Goal: Task Accomplishment & Management: Use online tool/utility

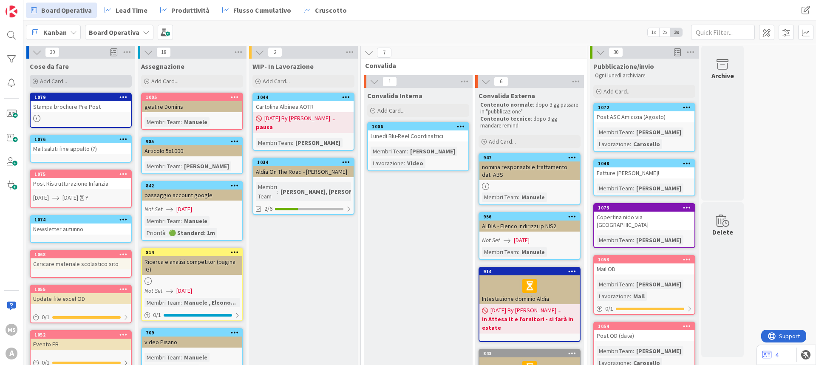
click at [52, 84] on span "Add Card..." at bounding box center [53, 81] width 27 height 8
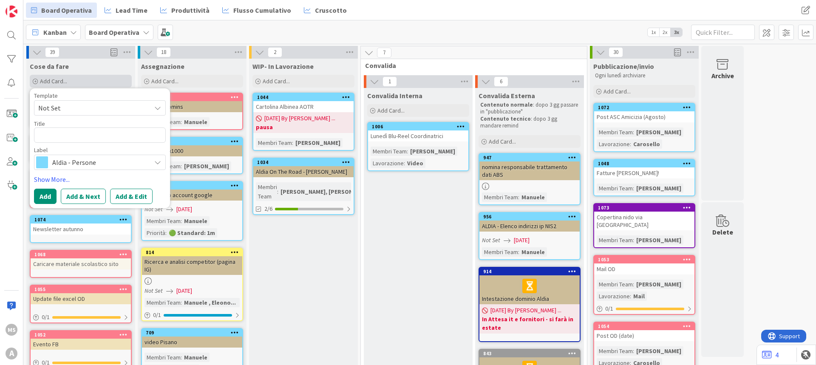
type textarea "x"
type textarea "b"
type textarea "x"
type textarea "bT"
type textarea "x"
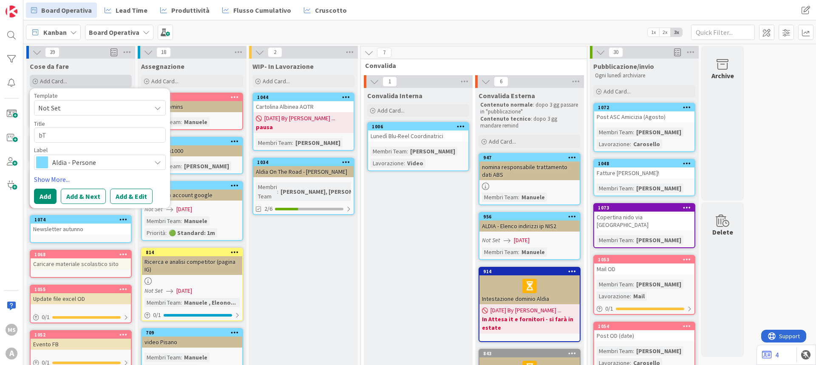
type textarea "b"
type textarea "x"
type textarea "ba"
type textarea "x"
type textarea "batc"
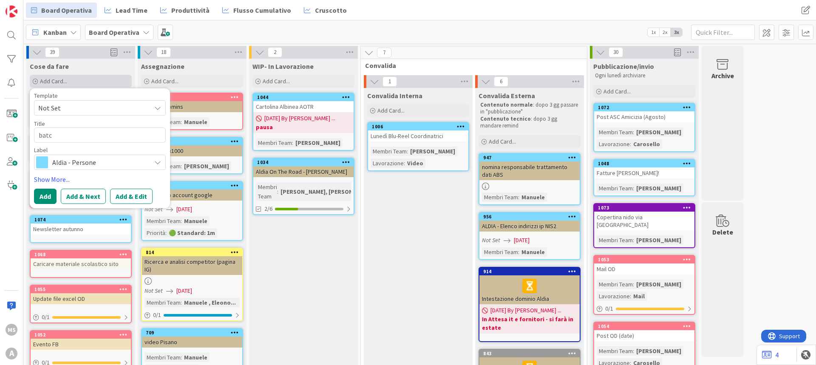
type textarea "x"
type textarea "batcj"
type textarea "x"
type textarea "batcjh"
type textarea "x"
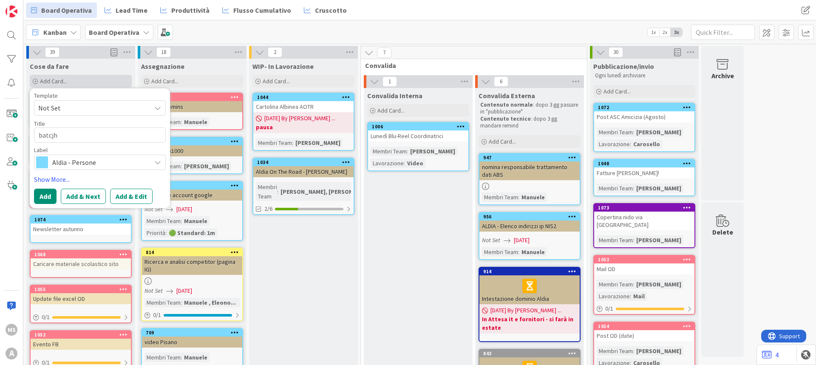
type textarea "batcjh"
type textarea "x"
type textarea "batcjh"
type textarea "x"
type textarea "batcj"
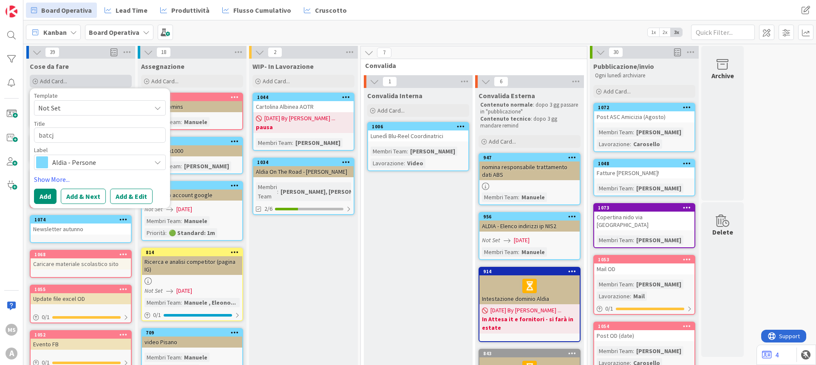
type textarea "x"
type textarea "batc"
type textarea "x"
type textarea "batch"
type textarea "x"
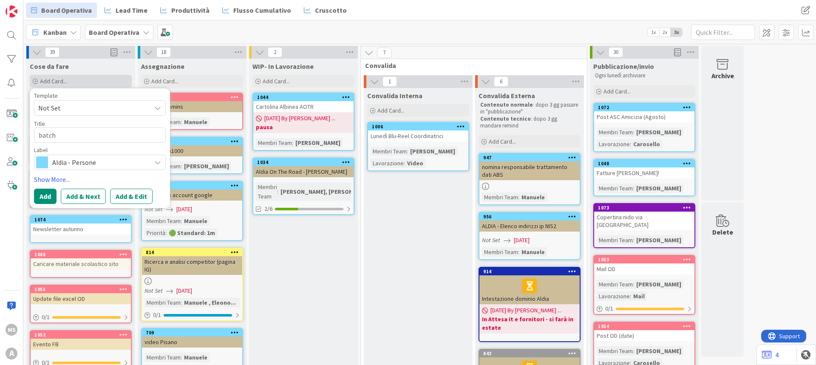
type textarea "batch"
type textarea "x"
type textarea "batch s"
type textarea "x"
type textarea "batch se"
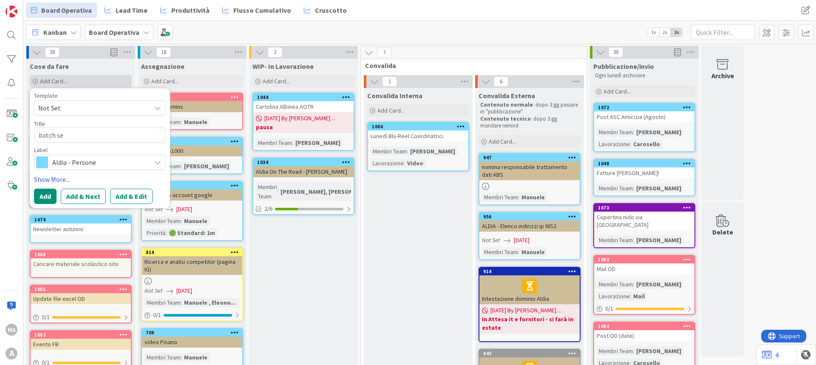
type textarea "x"
type textarea "batch set"
type textarea "x"
type textarea "batch sett"
type textarea "x"
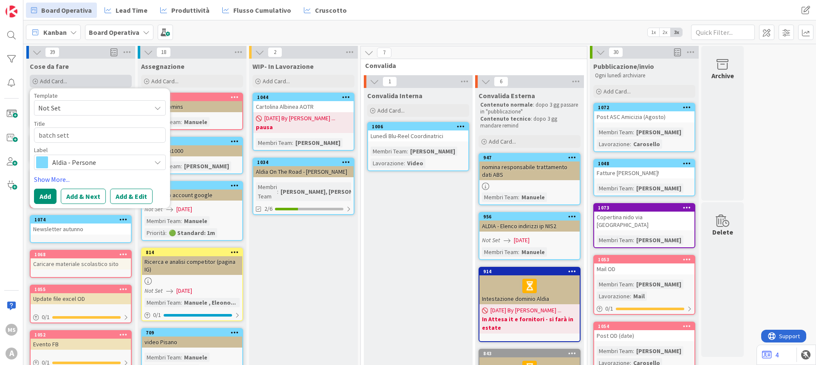
type textarea "batch setti"
type textarea "x"
type textarea "batch settima"
type textarea "x"
type textarea "batch settiman"
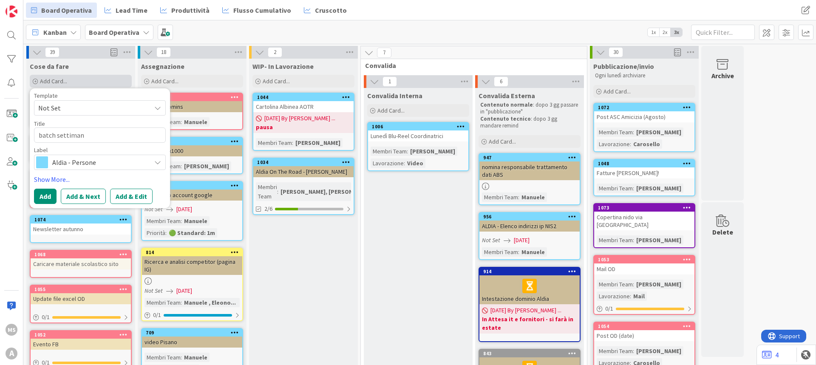
type textarea "x"
type textarea "batch settimana"
click at [85, 159] on span "Aldia - Persone" at bounding box center [99, 162] width 94 height 12
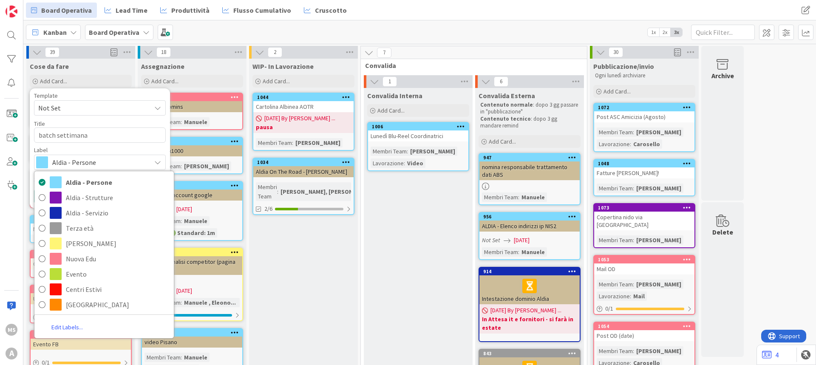
click at [84, 121] on div "Title 15 / 128" at bounding box center [100, 124] width 132 height 8
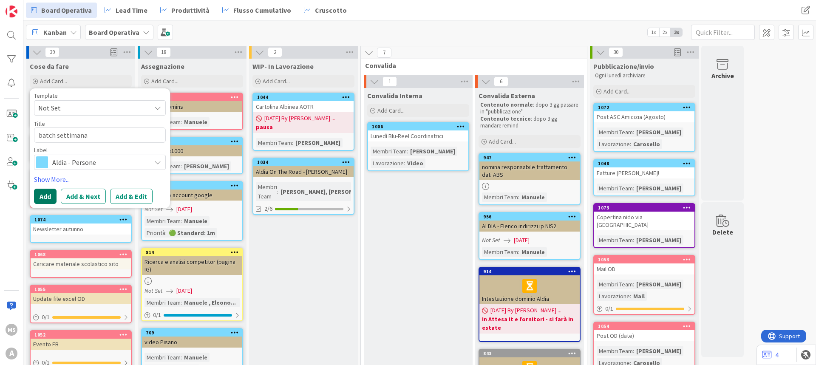
click at [49, 190] on button "Add" at bounding box center [45, 196] width 23 height 15
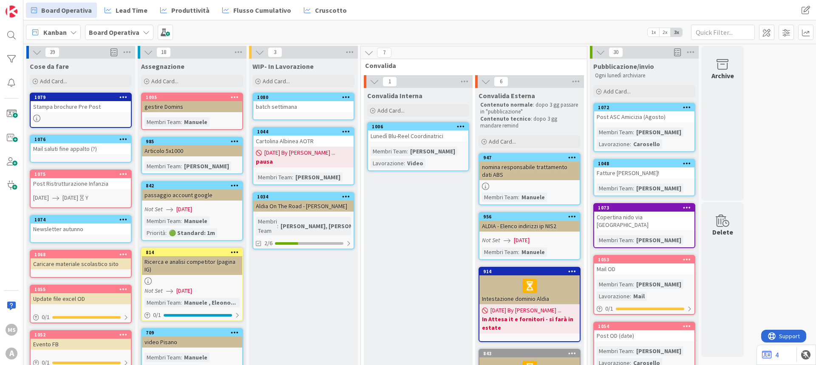
click at [298, 102] on div "batch settimana" at bounding box center [303, 106] width 100 height 11
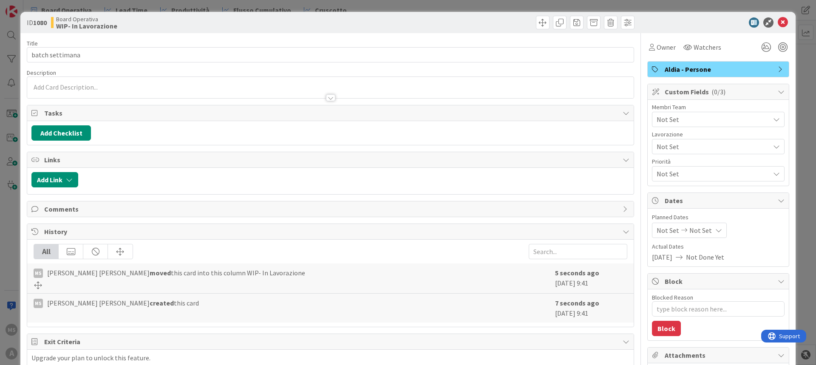
click at [675, 121] on span "Not Set" at bounding box center [713, 119] width 113 height 10
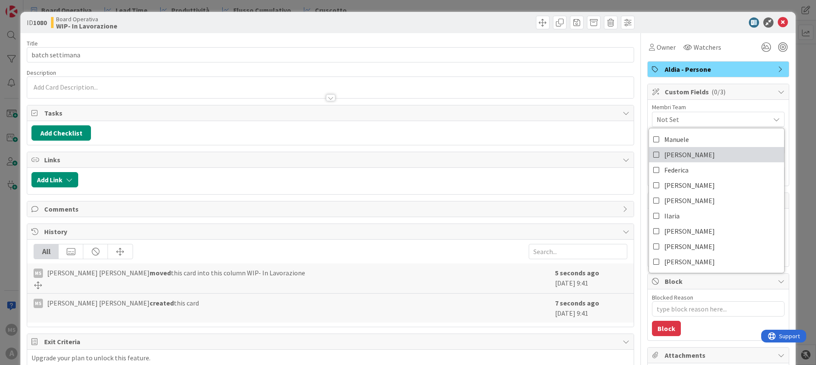
click at [666, 154] on span "[PERSON_NAME]" at bounding box center [689, 154] width 51 height 13
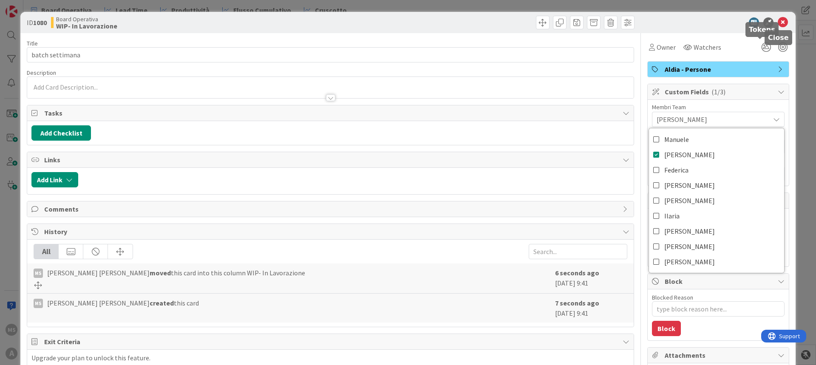
type textarea "x"
click at [778, 22] on icon at bounding box center [783, 22] width 10 height 10
